Goal: Task Accomplishment & Management: Use online tool/utility

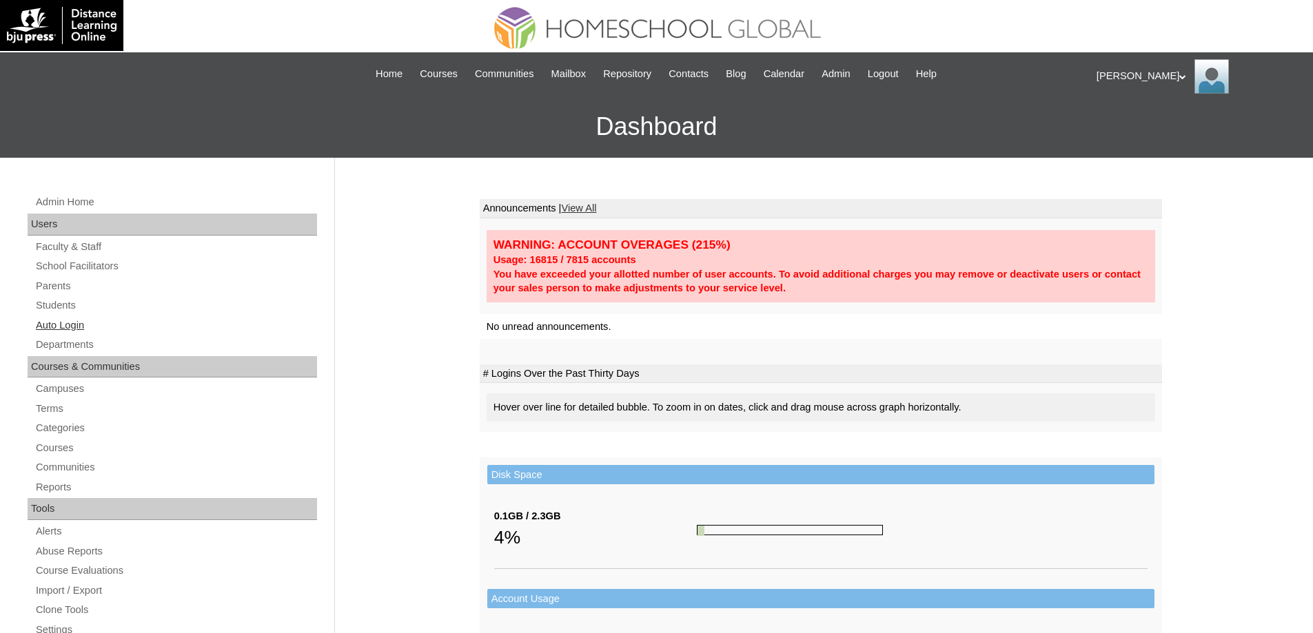
click at [119, 322] on link "Auto Login" at bounding box center [175, 325] width 283 height 17
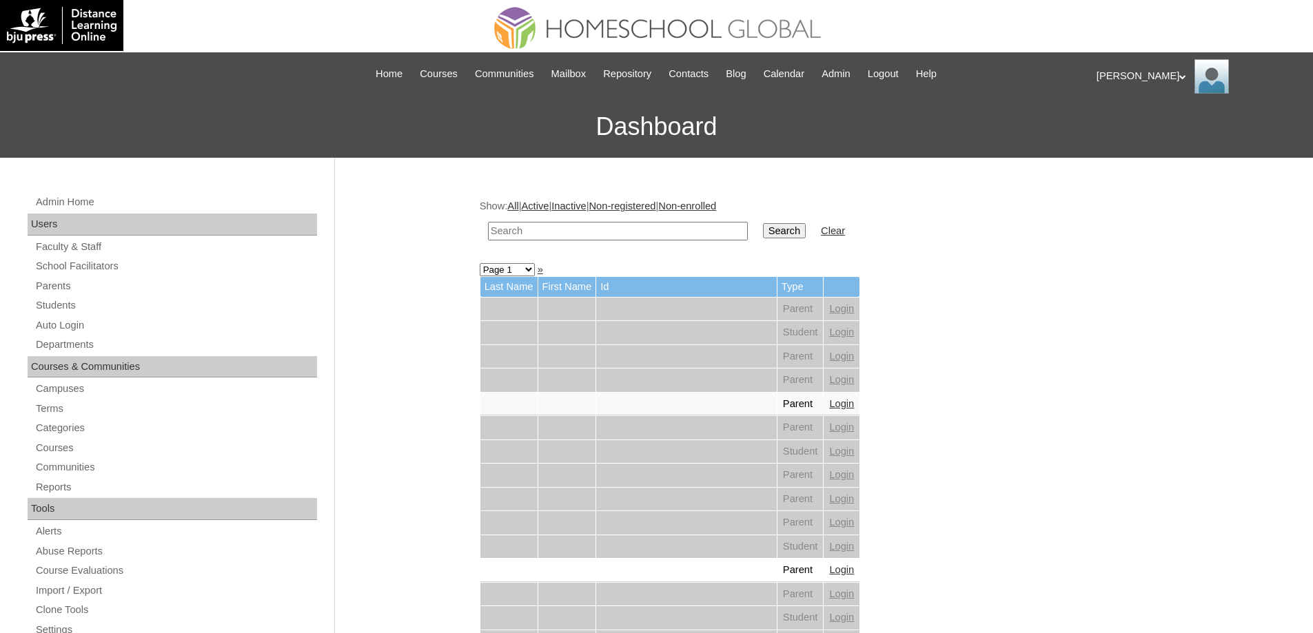
drag, startPoint x: 593, startPoint y: 231, endPoint x: 746, endPoint y: 229, distance: 153.7
click at [594, 231] on input "text" at bounding box center [618, 231] width 260 height 19
paste input "AFOS"
type input "AFOS"
click at [777, 223] on input "Search" at bounding box center [784, 230] width 43 height 15
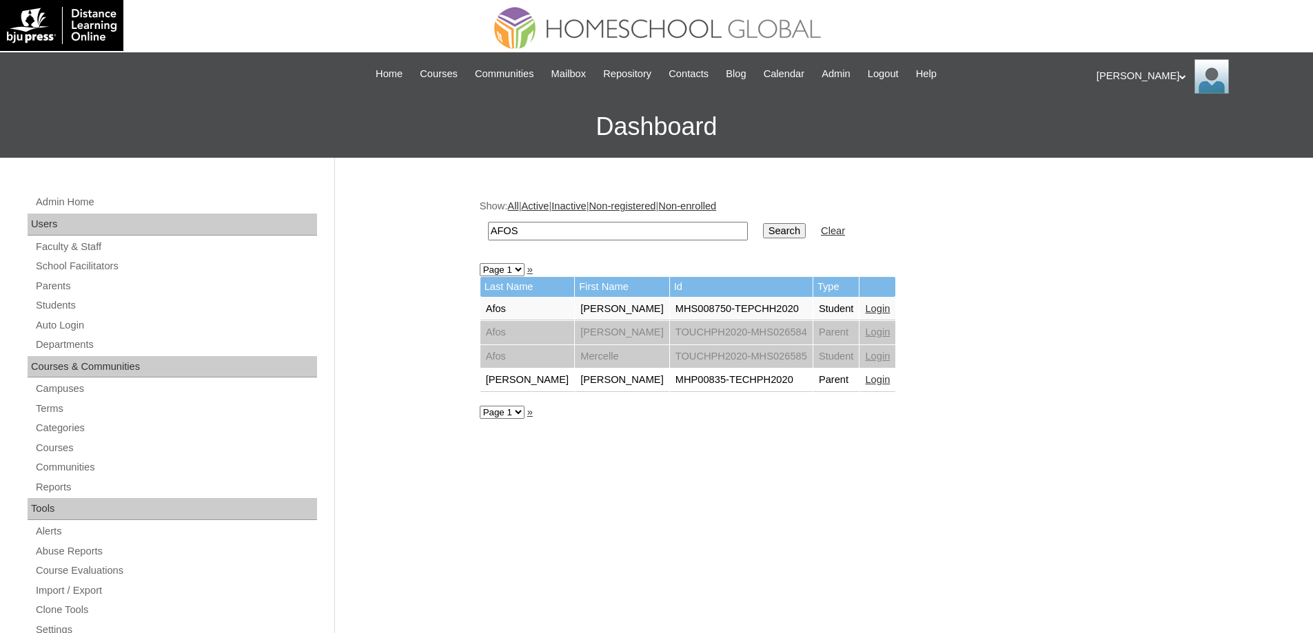
click at [865, 306] on link "Login" at bounding box center [877, 308] width 25 height 11
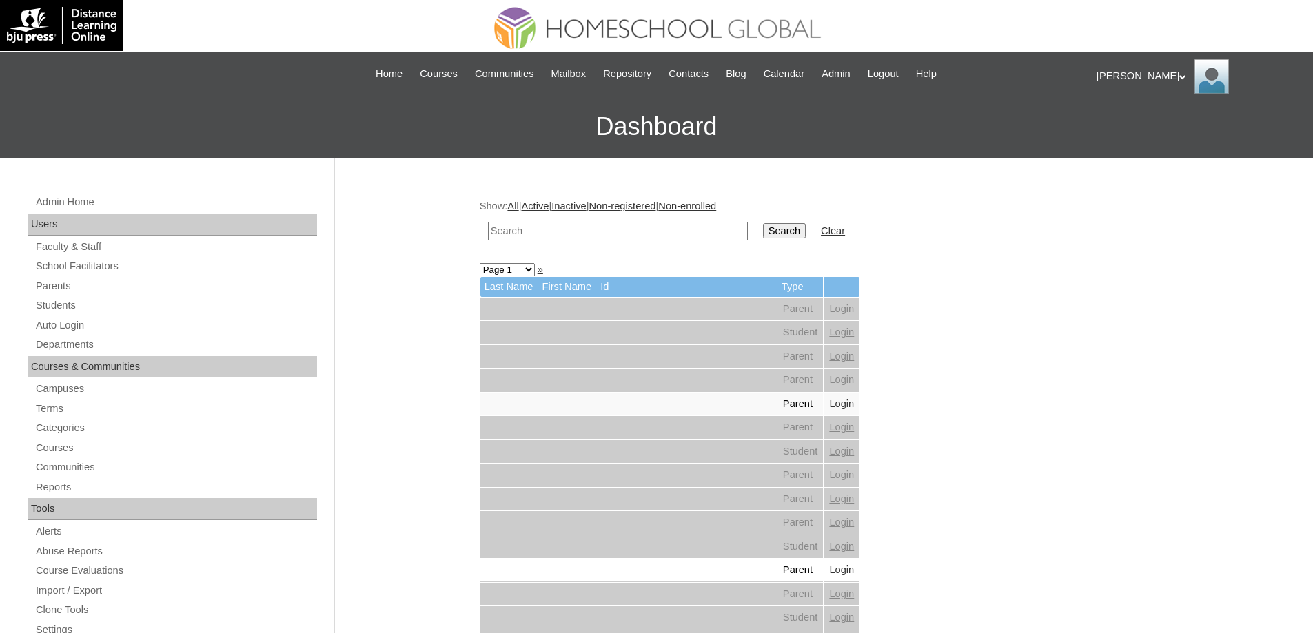
click at [603, 223] on input "text" at bounding box center [618, 231] width 260 height 19
paste input "Janrine Arwe"
type input "Janrine Arwe"
drag, startPoint x: 770, startPoint y: 227, endPoint x: 778, endPoint y: 227, distance: 8.3
click at [770, 227] on td "Search" at bounding box center [784, 231] width 57 height 32
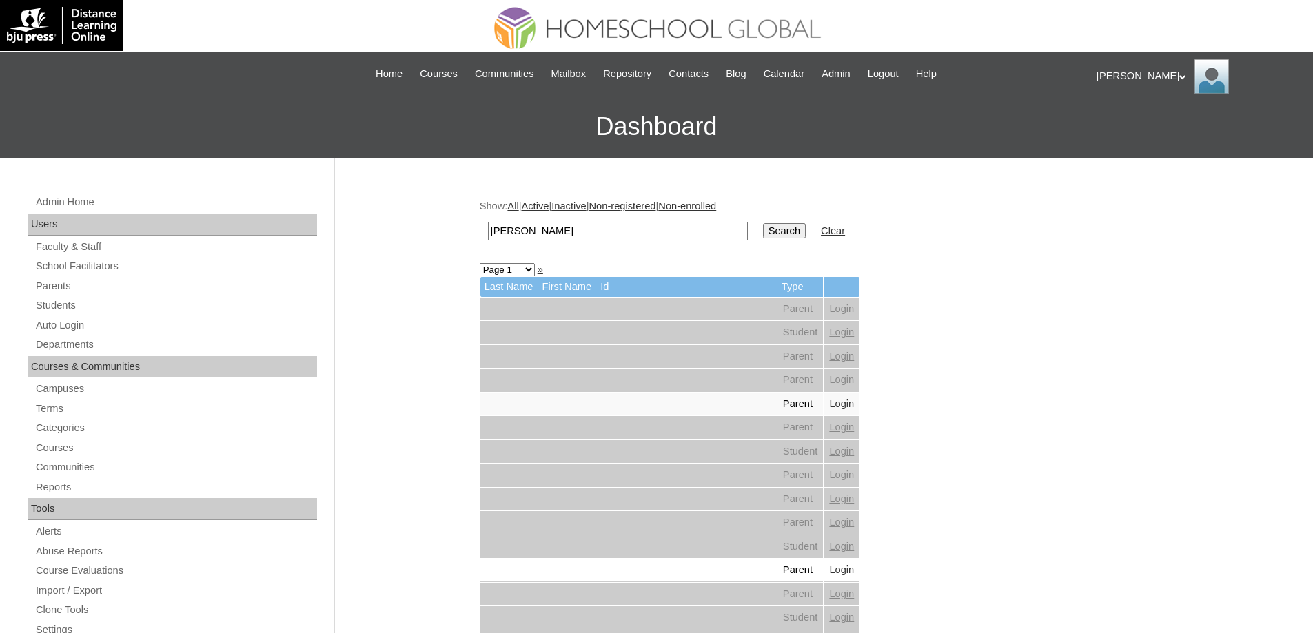
click at [780, 227] on input "Search" at bounding box center [784, 230] width 43 height 15
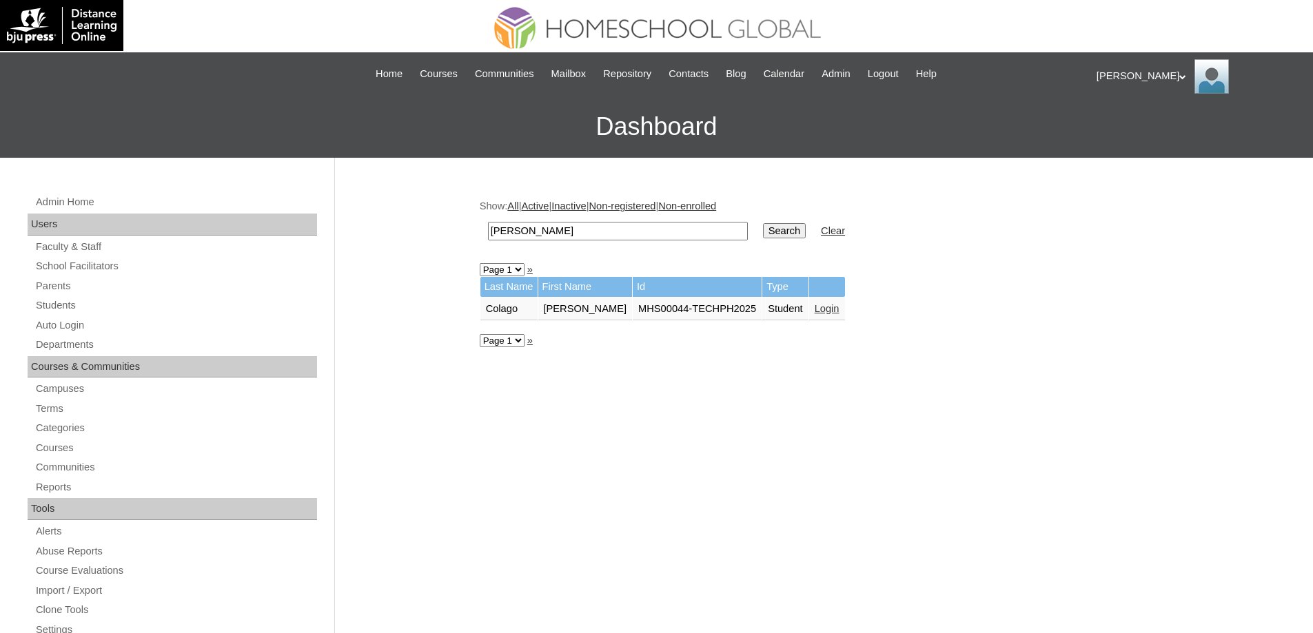
click at [839, 309] on link "Login" at bounding box center [827, 308] width 25 height 11
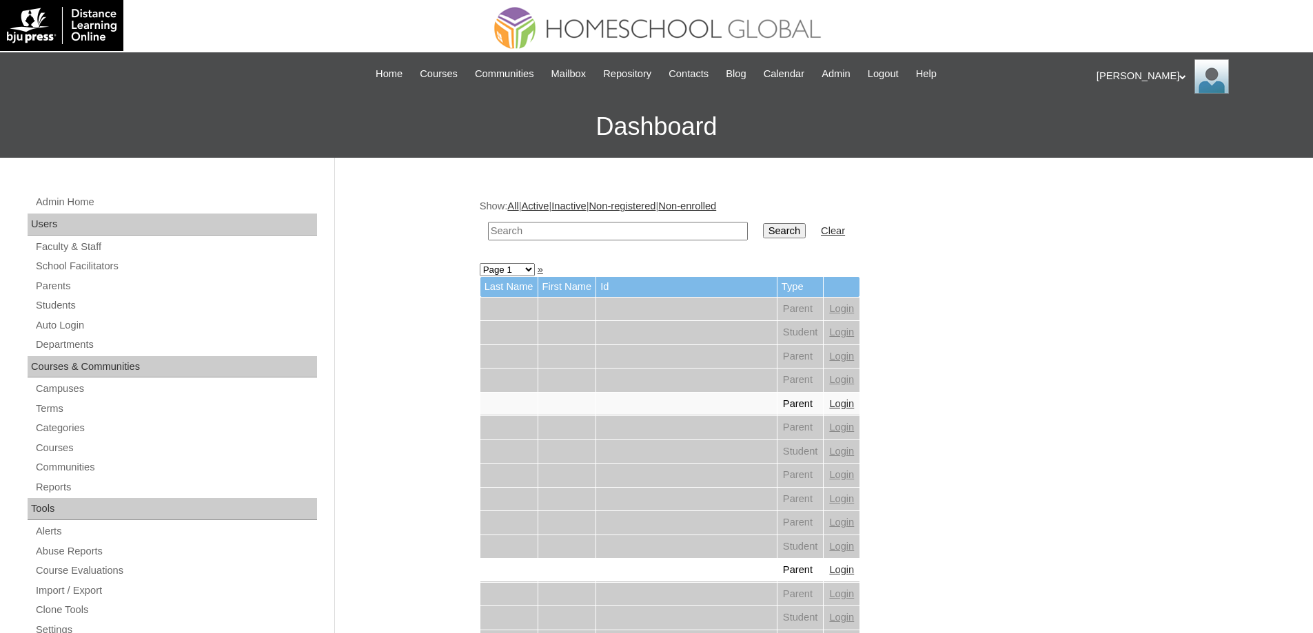
click at [622, 221] on td at bounding box center [618, 231] width 274 height 32
drag, startPoint x: 632, startPoint y: 227, endPoint x: 741, endPoint y: 234, distance: 109.1
click at [634, 227] on input "text" at bounding box center [618, 231] width 260 height 19
paste input "[PERSON_NAME]"
type input "[PERSON_NAME]"
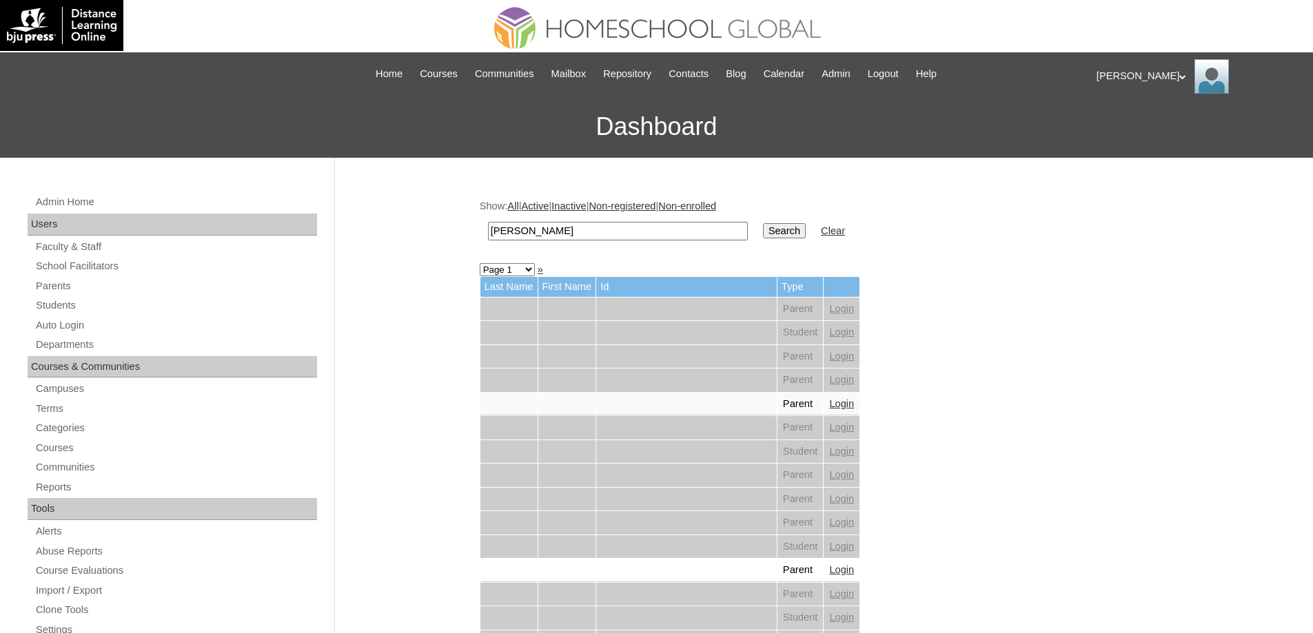
click at [774, 232] on input "Search" at bounding box center [784, 230] width 43 height 15
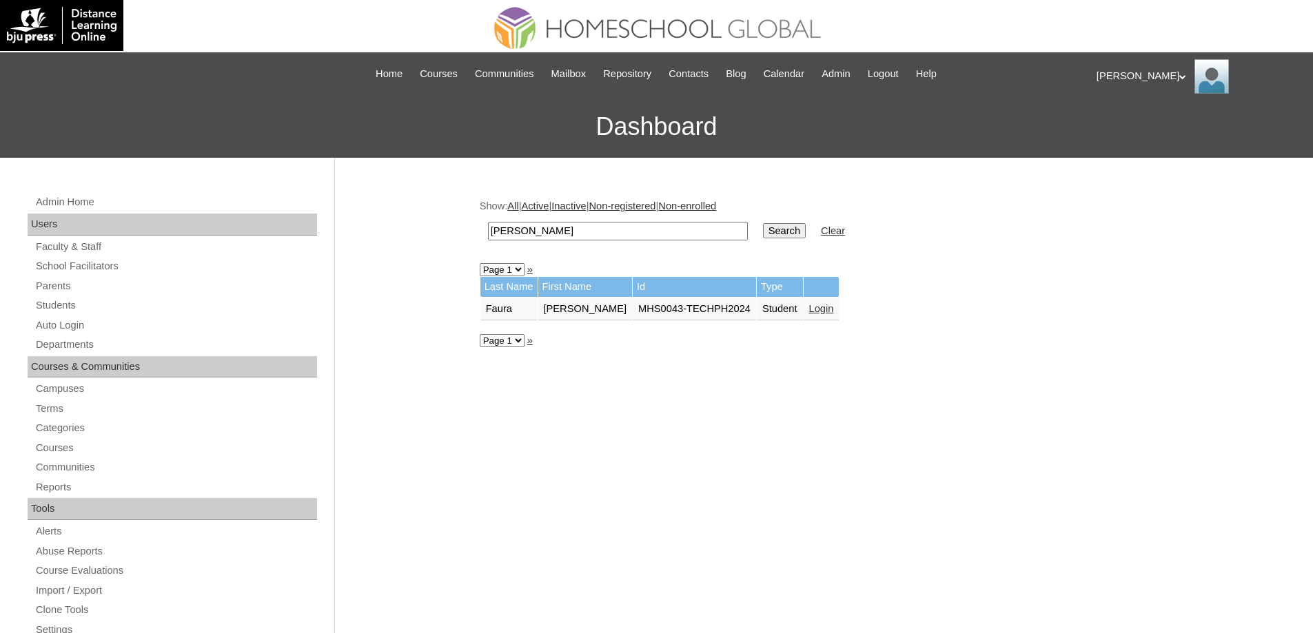
click at [817, 313] on link "Login" at bounding box center [821, 308] width 25 height 11
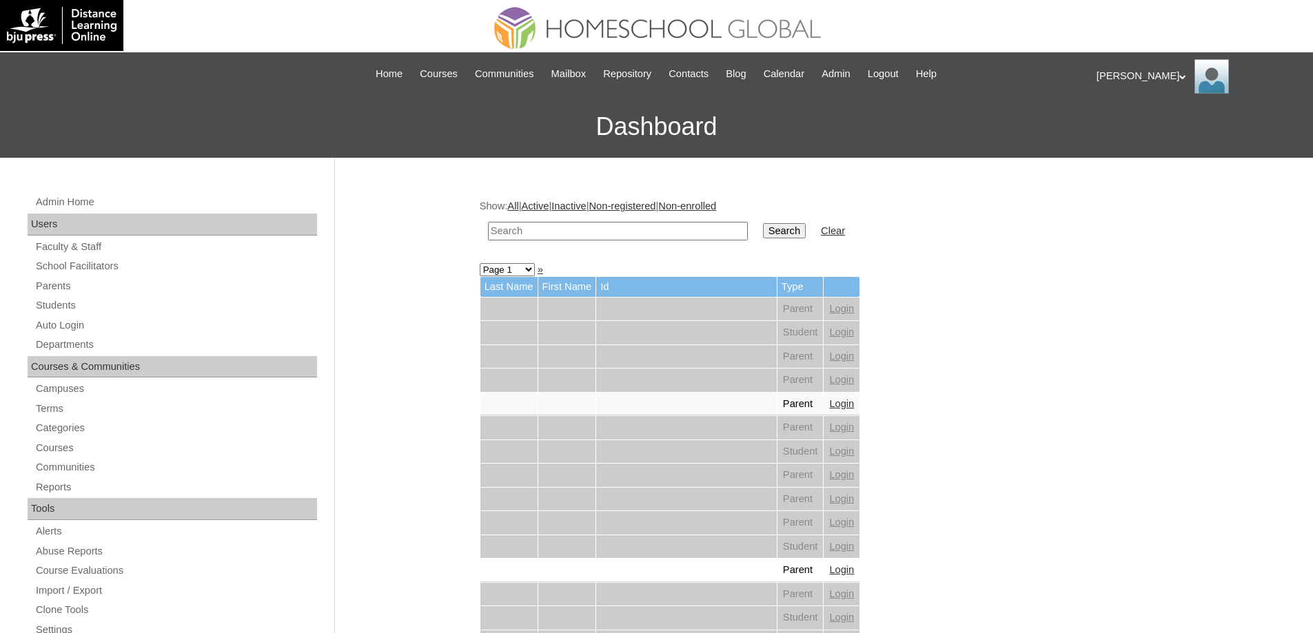
click at [653, 234] on input "text" at bounding box center [618, 231] width 260 height 19
paste input "[PERSON_NAME]"
type input "[PERSON_NAME]"
click at [801, 230] on input "Search" at bounding box center [784, 230] width 43 height 15
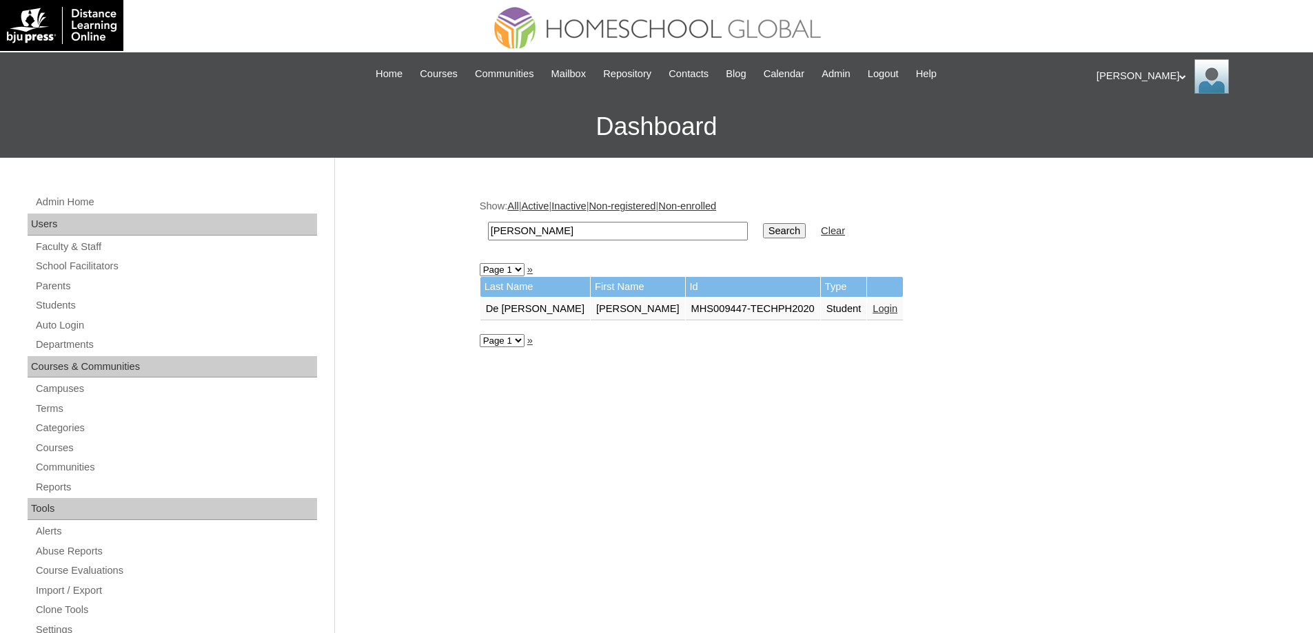
click at [872, 309] on link "Login" at bounding box center [884, 308] width 25 height 11
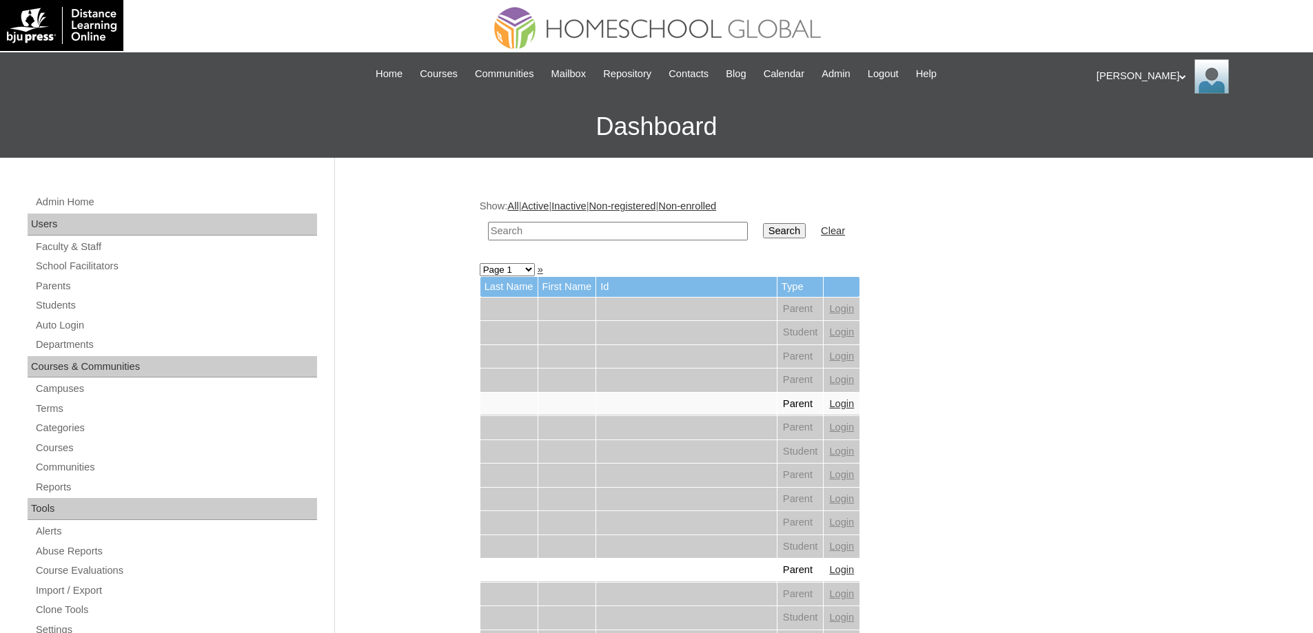
click at [666, 220] on td at bounding box center [618, 231] width 274 height 32
click at [672, 225] on input "text" at bounding box center [618, 231] width 260 height 19
paste input "Prince Philly"
type input "Prince Philly"
click at [801, 234] on input "Search" at bounding box center [784, 230] width 43 height 15
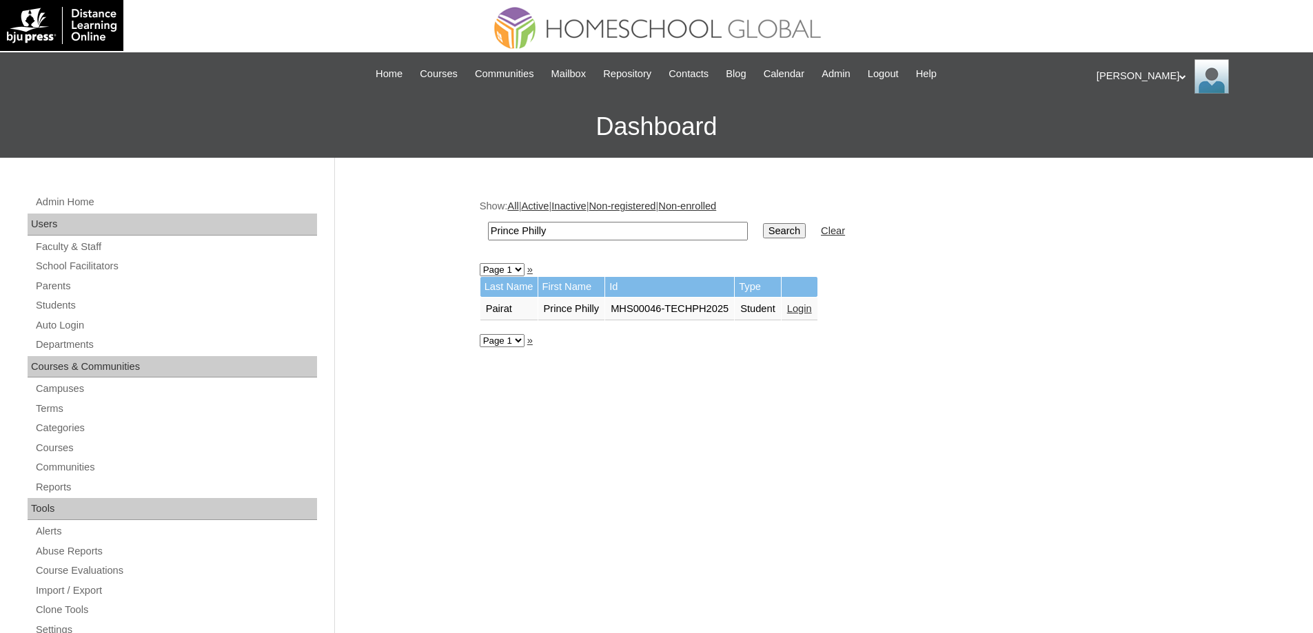
click at [817, 316] on td "Login" at bounding box center [799, 309] width 36 height 23
click at [812, 311] on link "Login" at bounding box center [799, 308] width 25 height 11
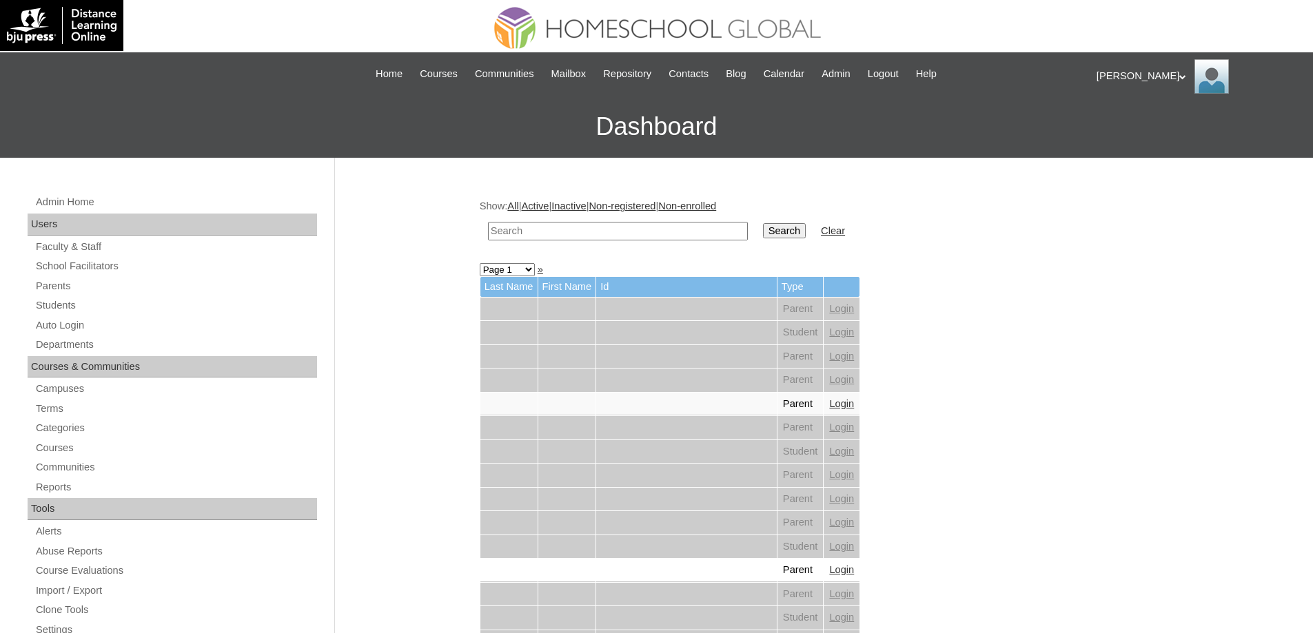
click at [713, 235] on input "text" at bounding box center [618, 231] width 260 height 19
type input "Kyxer Ja"
click at [791, 236] on input "Search" at bounding box center [784, 230] width 43 height 15
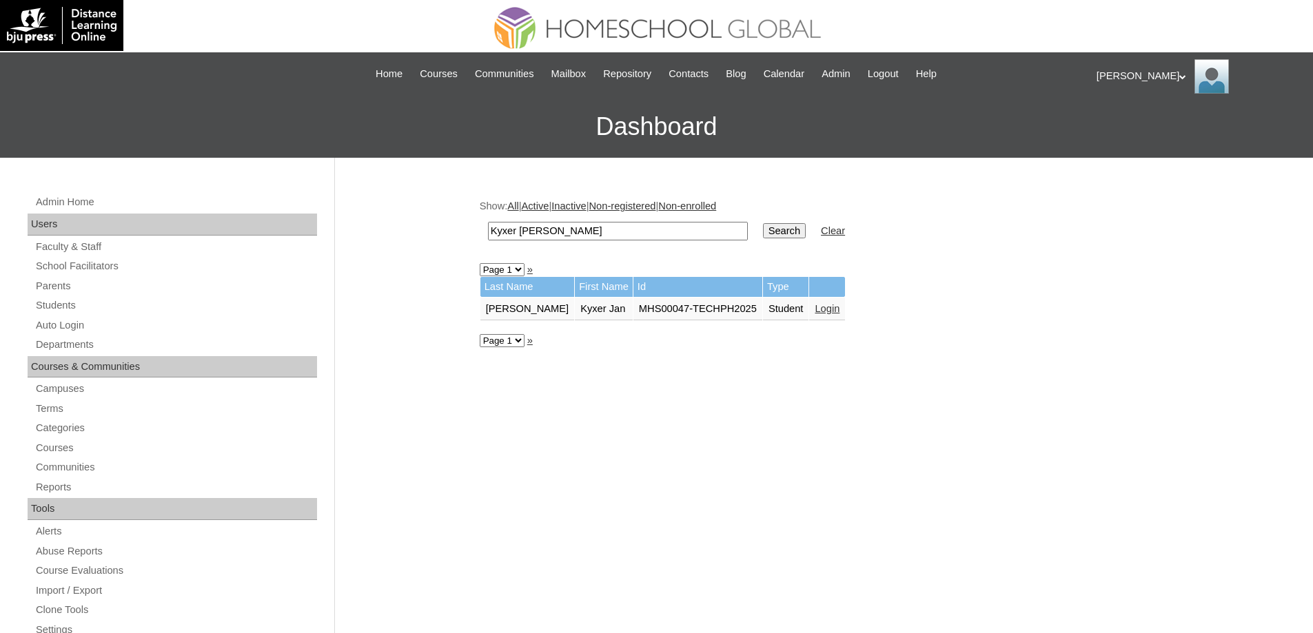
click at [814, 318] on td "Login" at bounding box center [827, 309] width 36 height 23
click at [815, 309] on link "Login" at bounding box center [827, 308] width 25 height 11
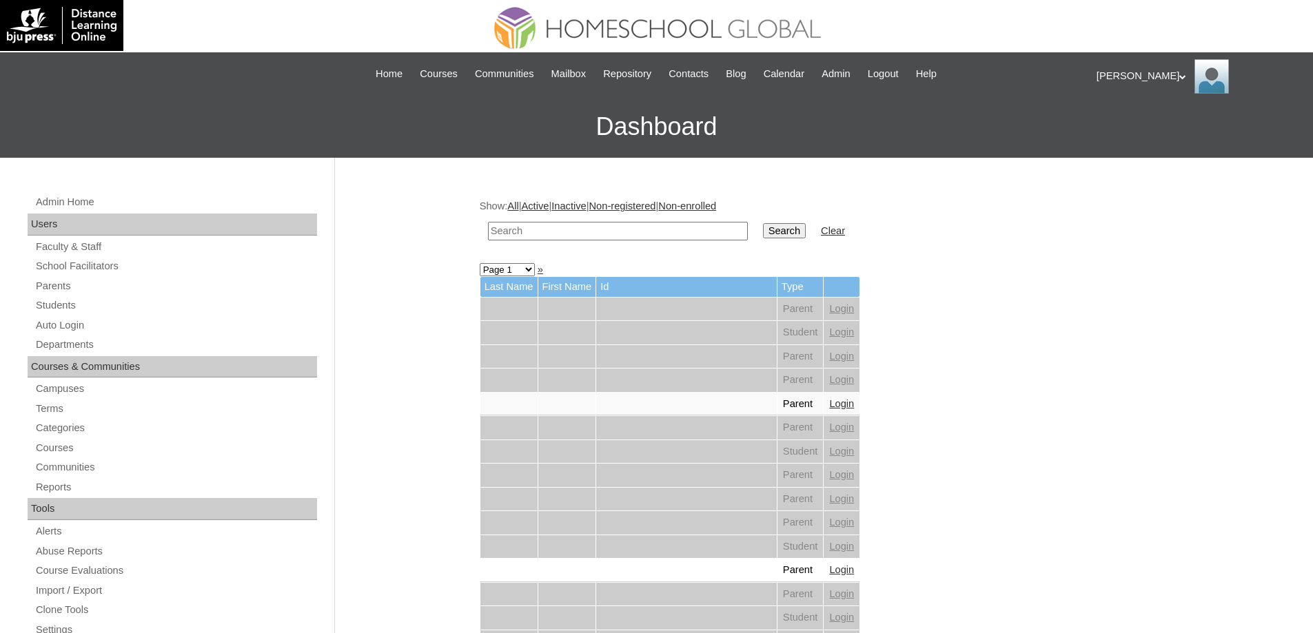
click at [544, 239] on input "text" at bounding box center [618, 231] width 260 height 19
paste input "[PERSON_NAME]"
drag, startPoint x: 753, startPoint y: 222, endPoint x: 760, endPoint y: 221, distance: 7.6
click at [748, 222] on input "[PERSON_NAME]" at bounding box center [618, 231] width 260 height 19
type input "[PERSON_NAME]"
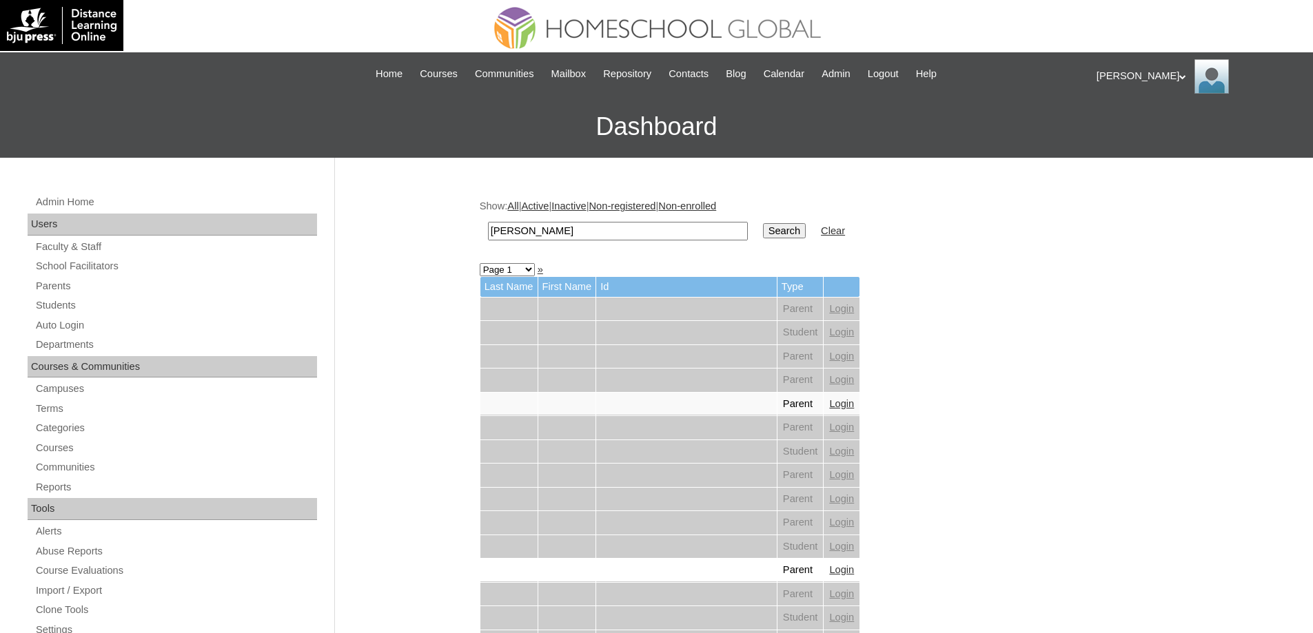
click at [782, 229] on input "Search" at bounding box center [784, 230] width 43 height 15
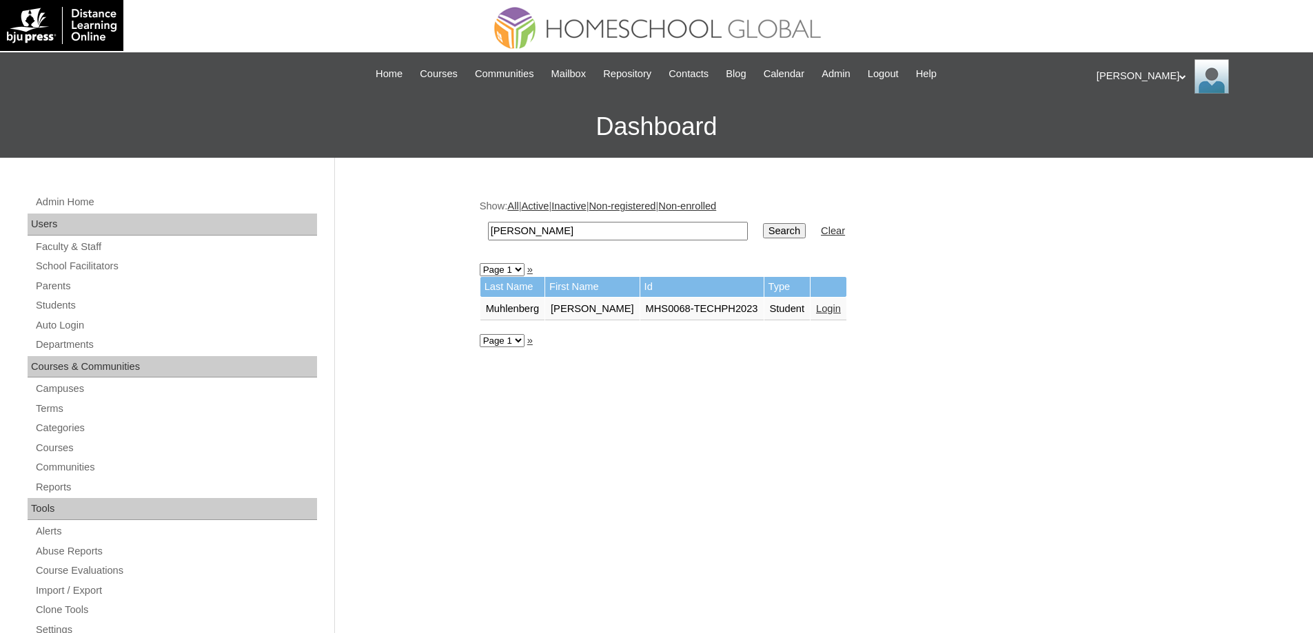
click at [841, 312] on link "Login" at bounding box center [828, 308] width 25 height 11
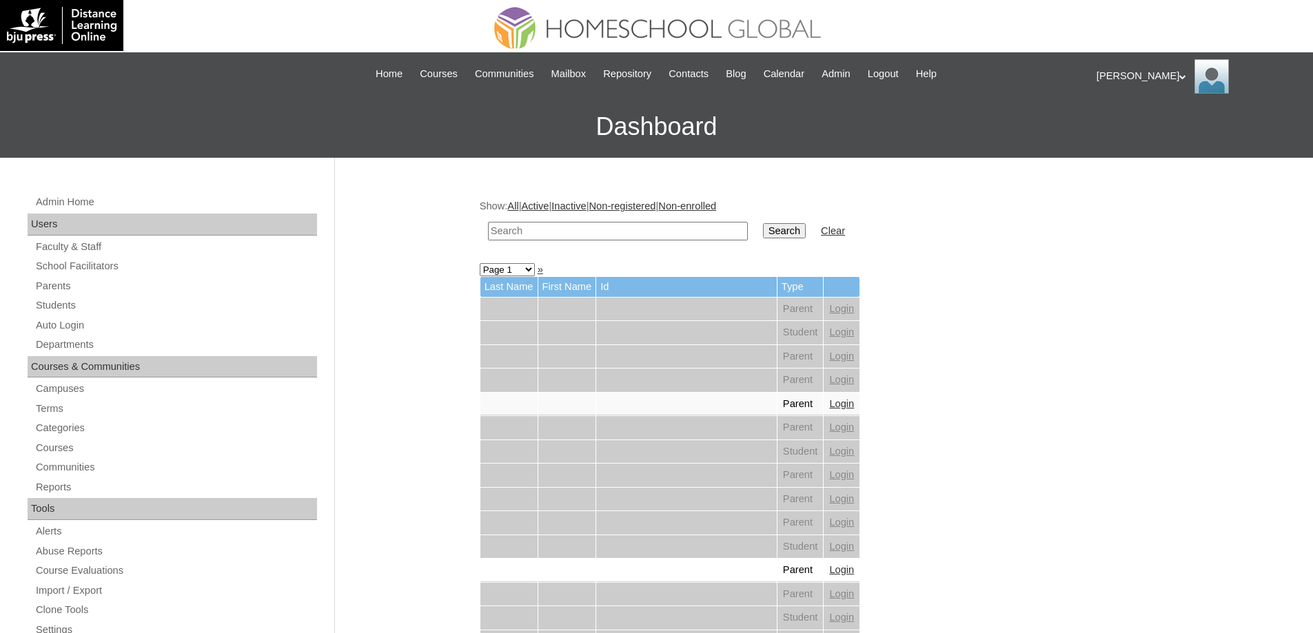
click at [713, 227] on input "text" at bounding box center [618, 231] width 260 height 19
paste input "Tengkiat"
type input "Tengkiat"
click at [793, 227] on input "Search" at bounding box center [784, 230] width 43 height 15
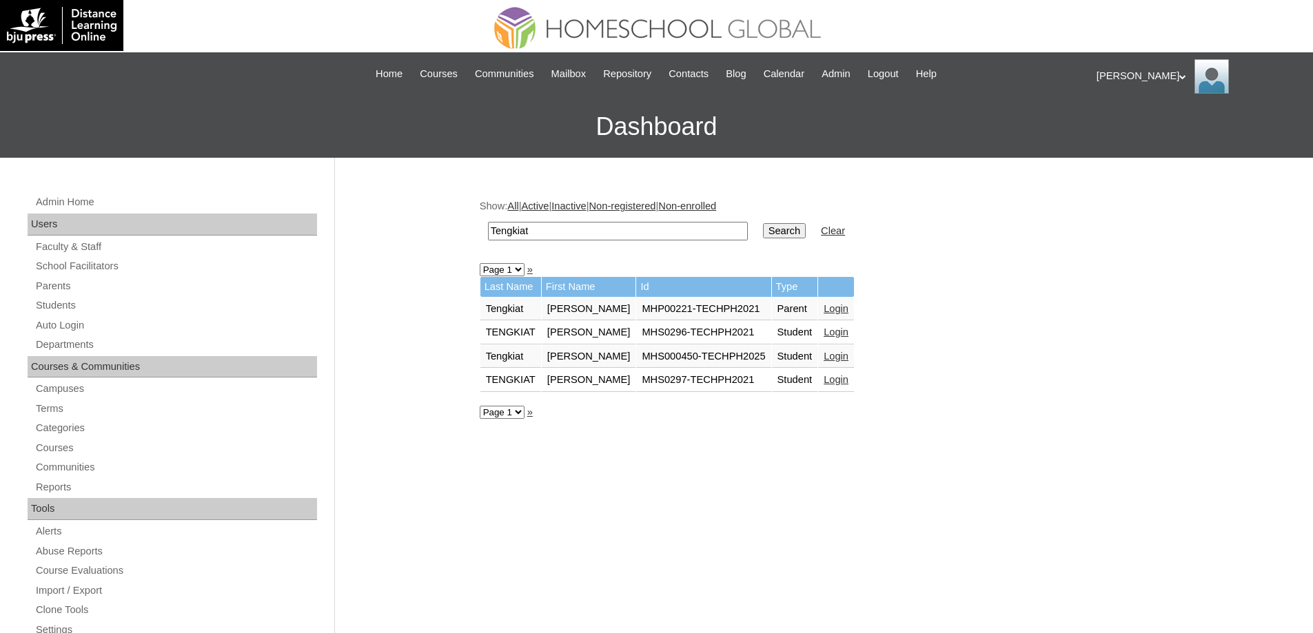
click at [848, 333] on link "Login" at bounding box center [836, 332] width 25 height 11
